Goal: Task Accomplishment & Management: Use online tool/utility

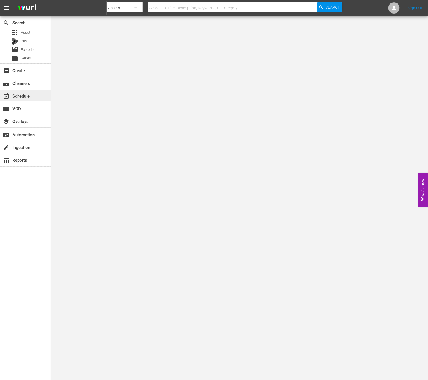
click at [25, 95] on div "event_available Schedule" at bounding box center [16, 94] width 32 height 5
click at [21, 77] on div "subscriptions Channels" at bounding box center [25, 82] width 51 height 11
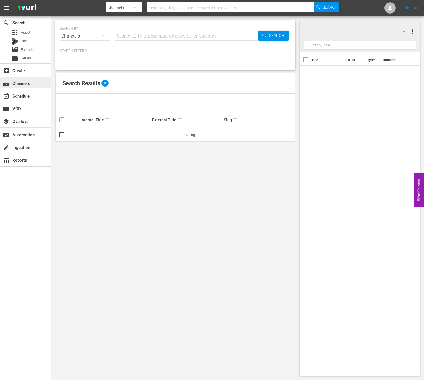
click at [23, 81] on div "subscriptions Channels" at bounding box center [16, 82] width 32 height 5
click at [20, 80] on div "subscriptions Channels" at bounding box center [16, 82] width 32 height 5
click at [23, 98] on div "event_available Schedule" at bounding box center [16, 94] width 32 height 5
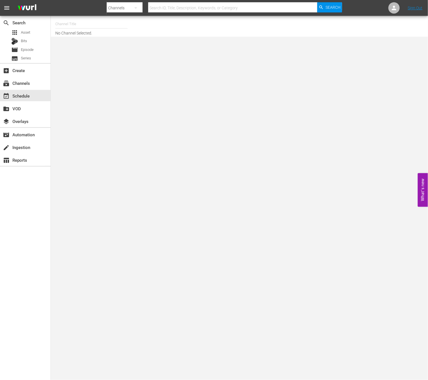
click at [107, 23] on input "text" at bounding box center [91, 24] width 72 height 14
click at [77, 25] on input "new kpop" at bounding box center [91, 24] width 72 height 14
click at [75, 39] on div "NEW KPOP (617 - newidco_newkid_1)" at bounding box center [133, 40] width 146 height 14
type input "NEW KPOP (617 - newidco_newkid_1)"
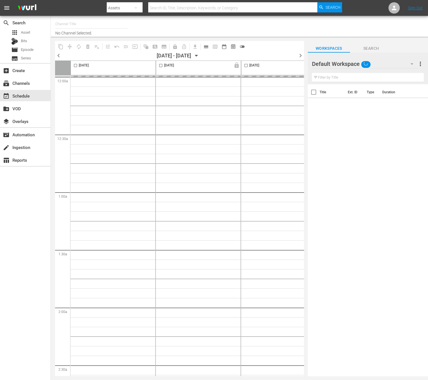
type input "NEW KPOP (617)"
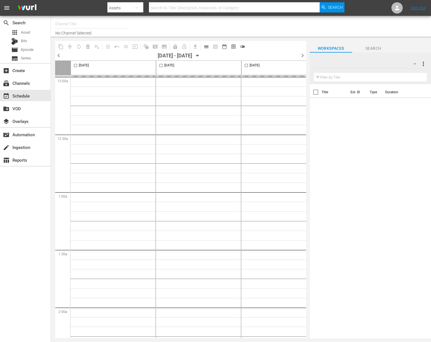
type input "NEW KPOP (617)"
